Goal: Download file/media

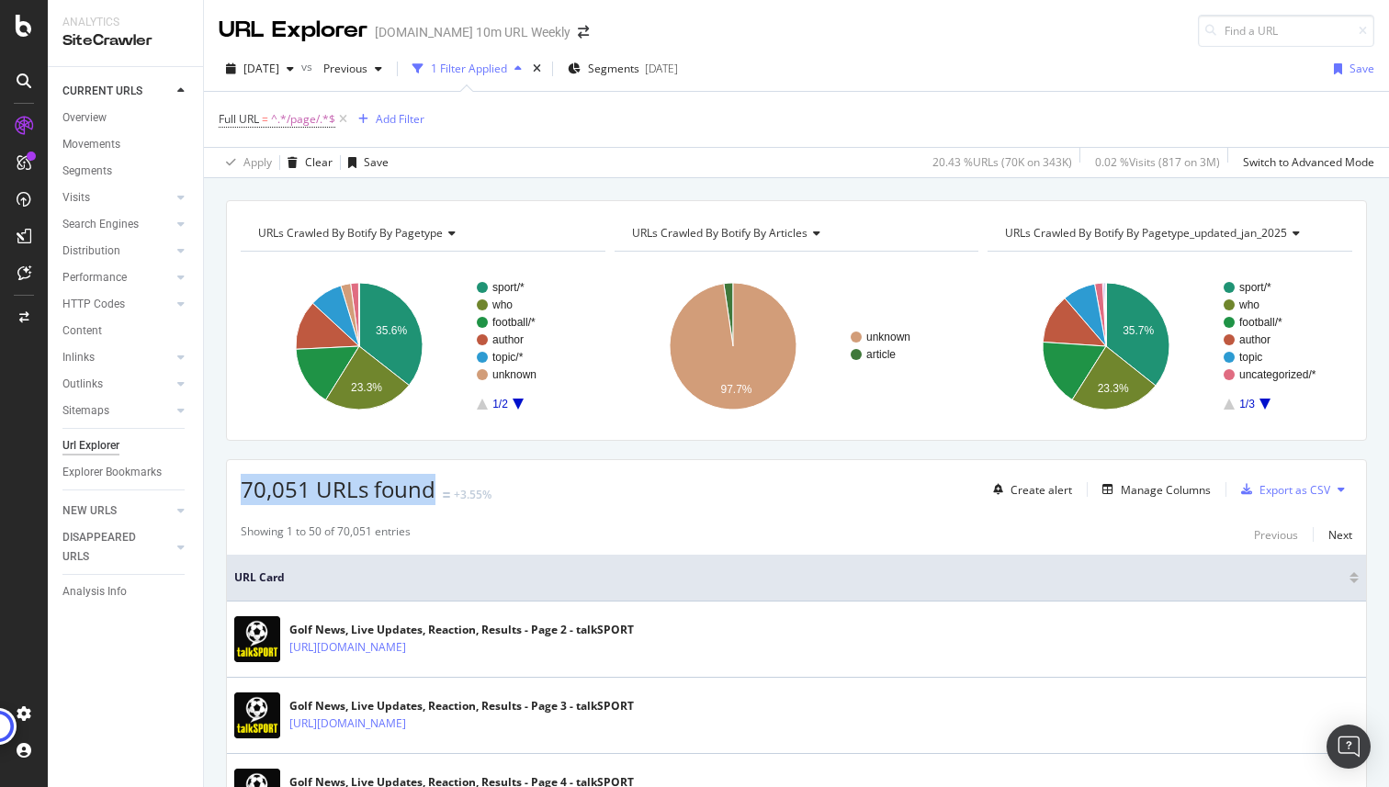
scroll to position [203, 0]
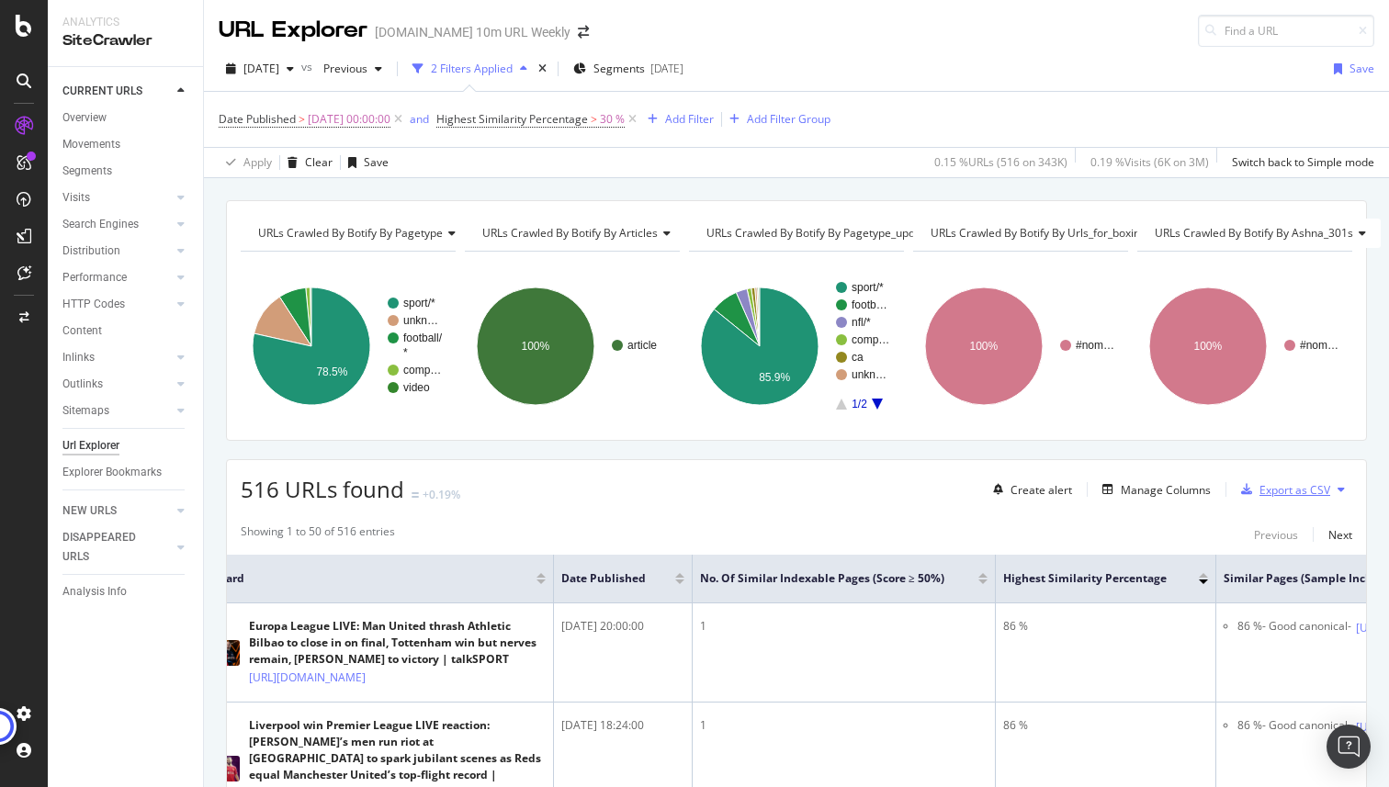
click at [1249, 498] on div "Export as CSV" at bounding box center [1282, 490] width 96 height 28
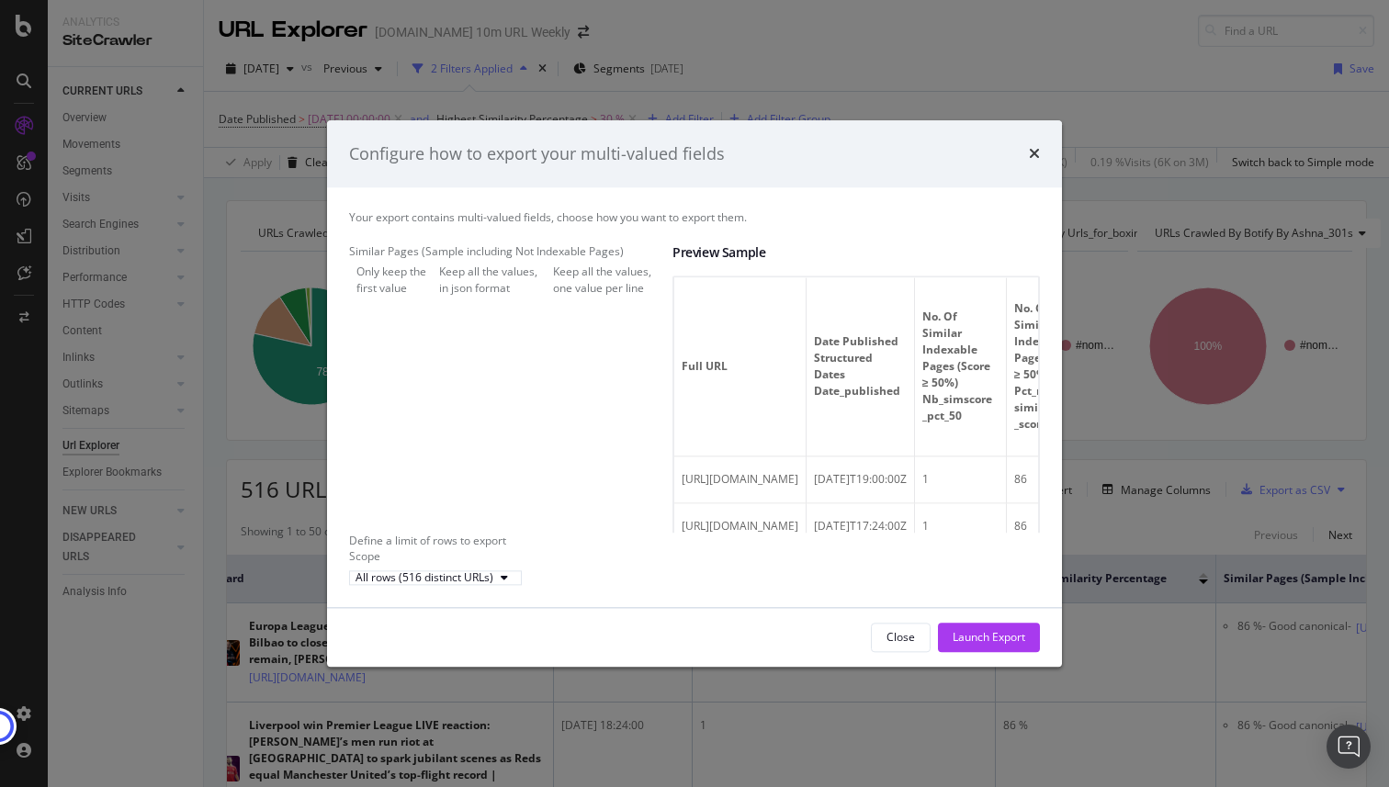
click at [553, 296] on div "Keep all the values, one value per line" at bounding box center [612, 280] width 119 height 31
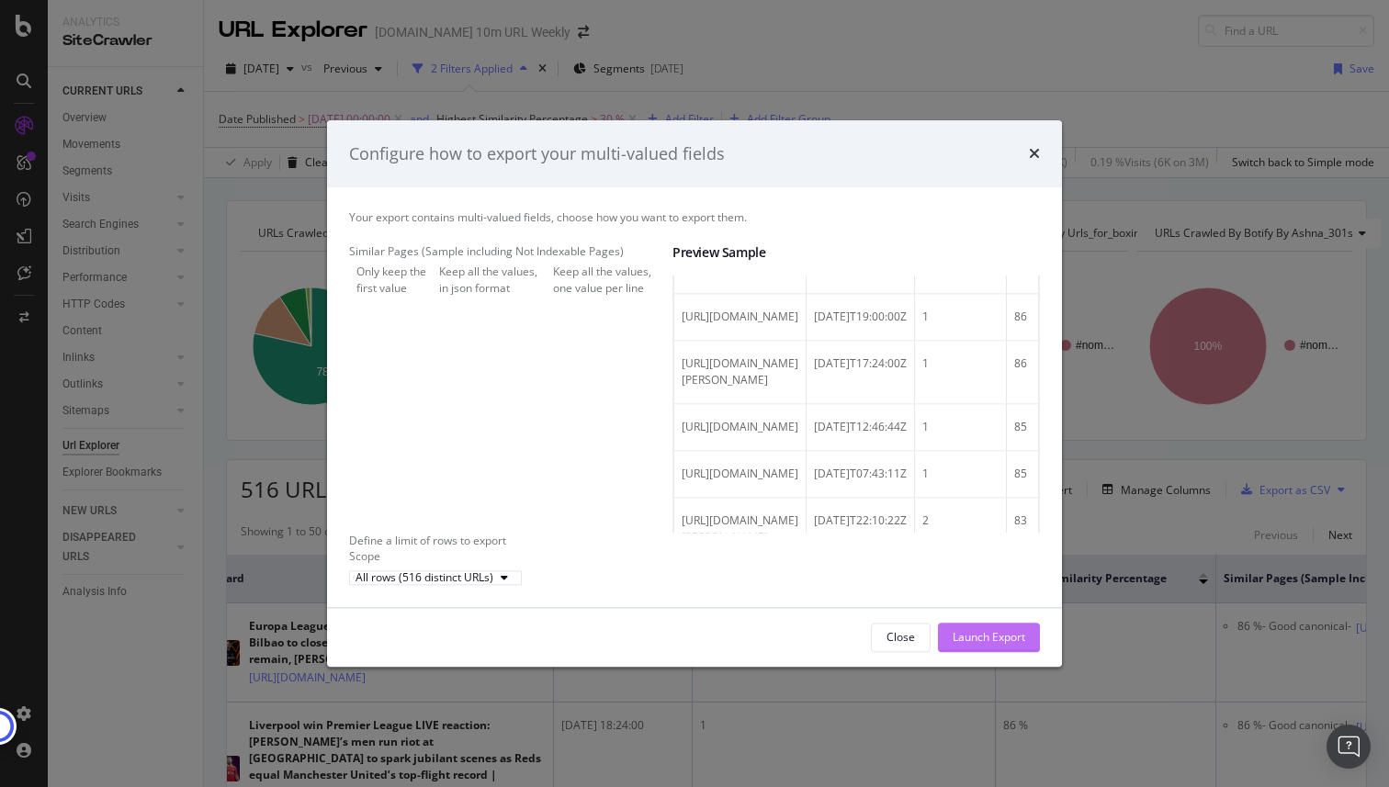
click at [978, 646] on div "Launch Export" at bounding box center [989, 638] width 73 height 16
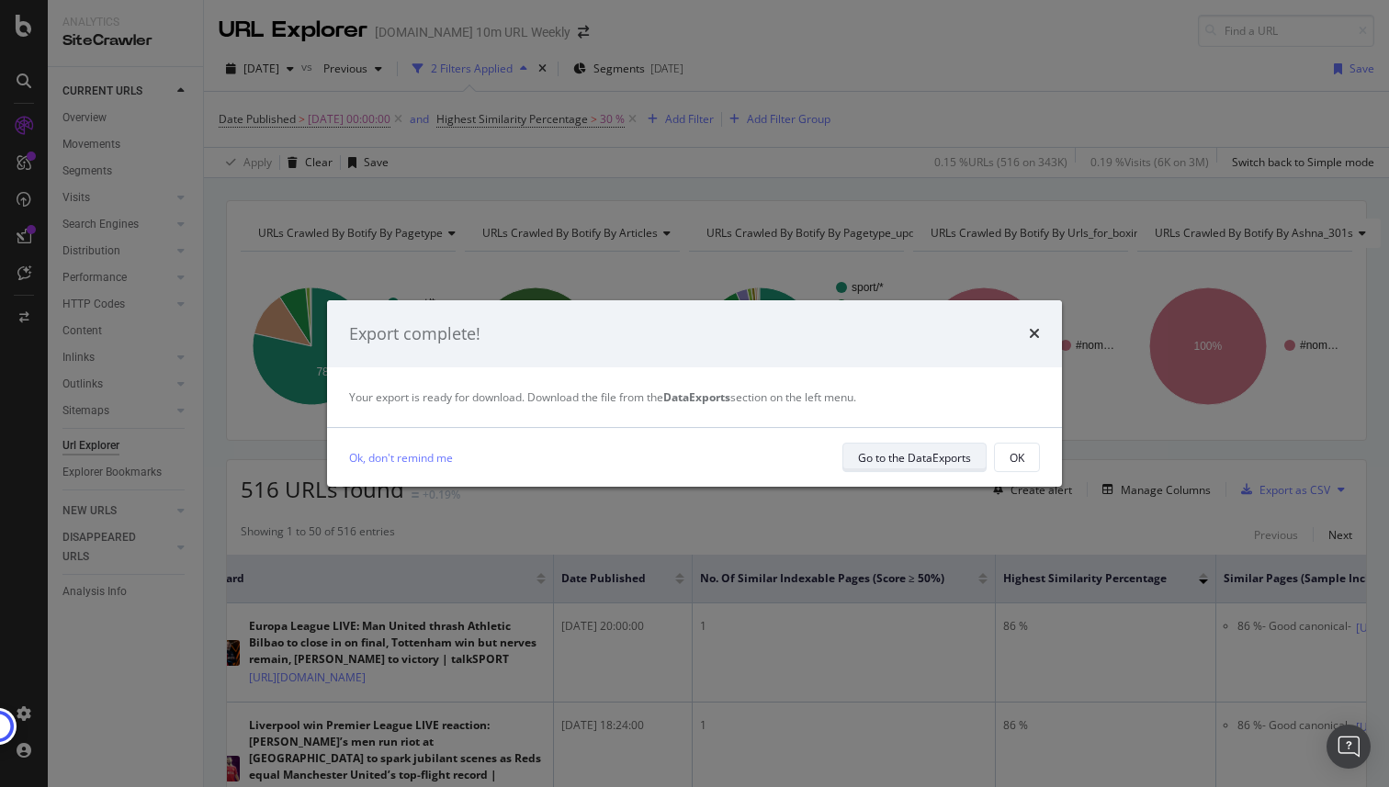
click at [864, 457] on div "Go to the DataExports" at bounding box center [914, 458] width 113 height 16
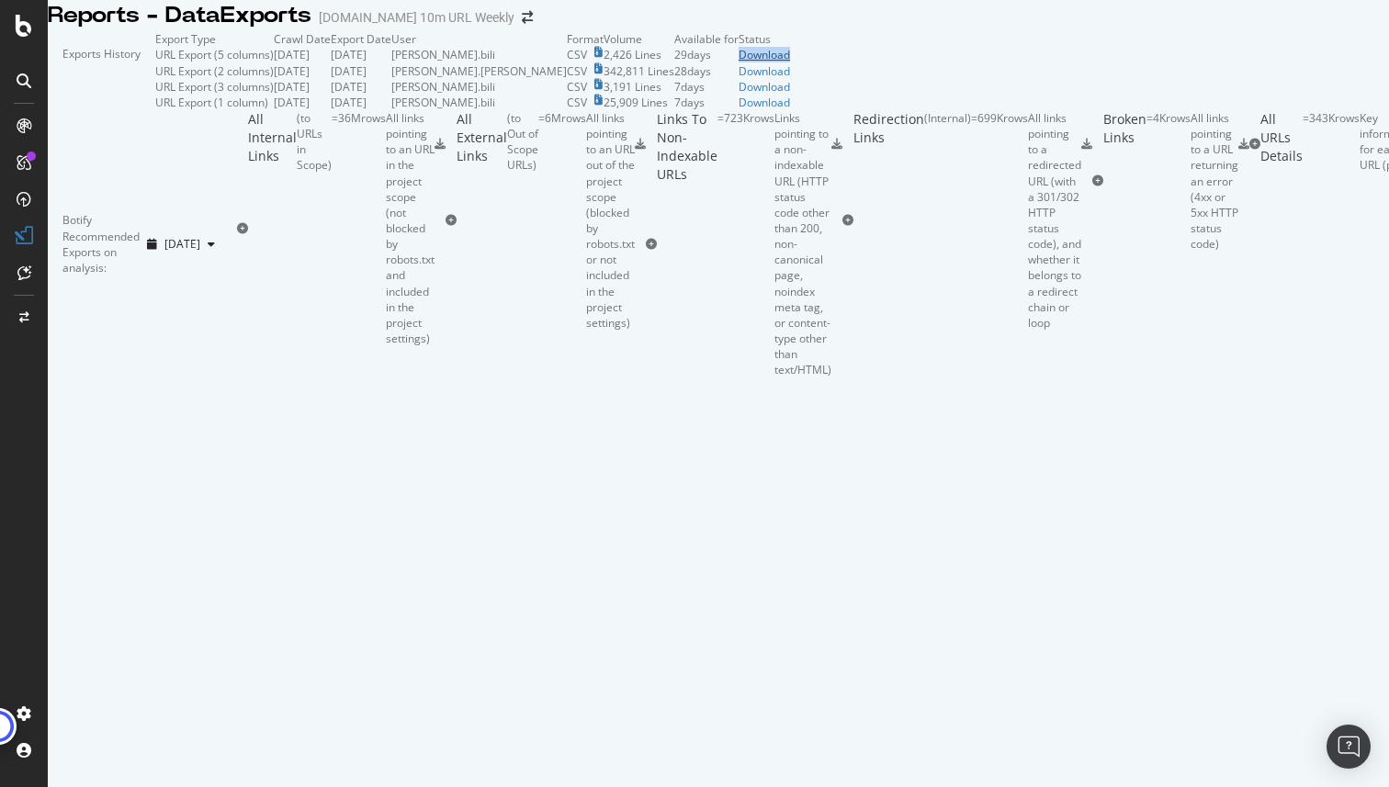
click at [790, 62] on div "Download" at bounding box center [764, 55] width 51 height 16
